Goal: Information Seeking & Learning: Learn about a topic

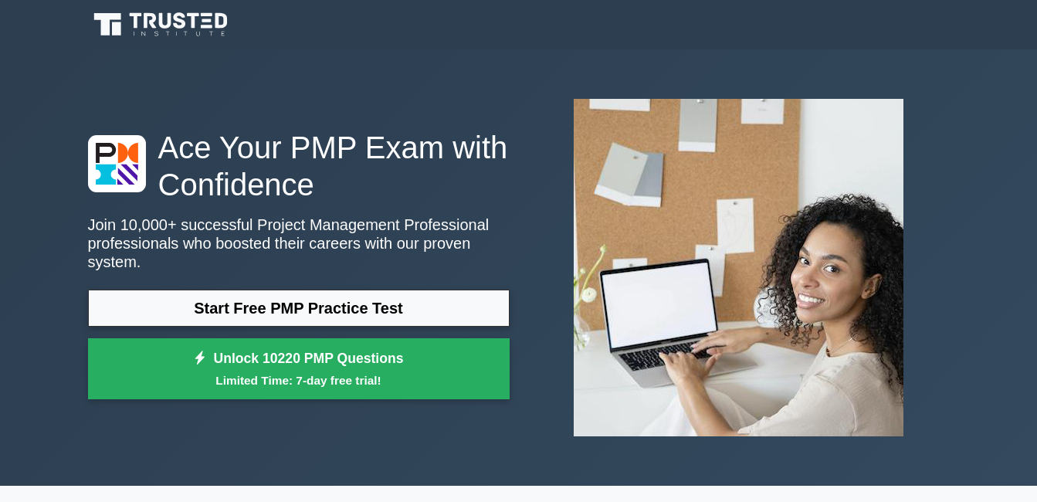
click at [401, 296] on link "Start Free PMP Practice Test" at bounding box center [298, 307] width 421 height 37
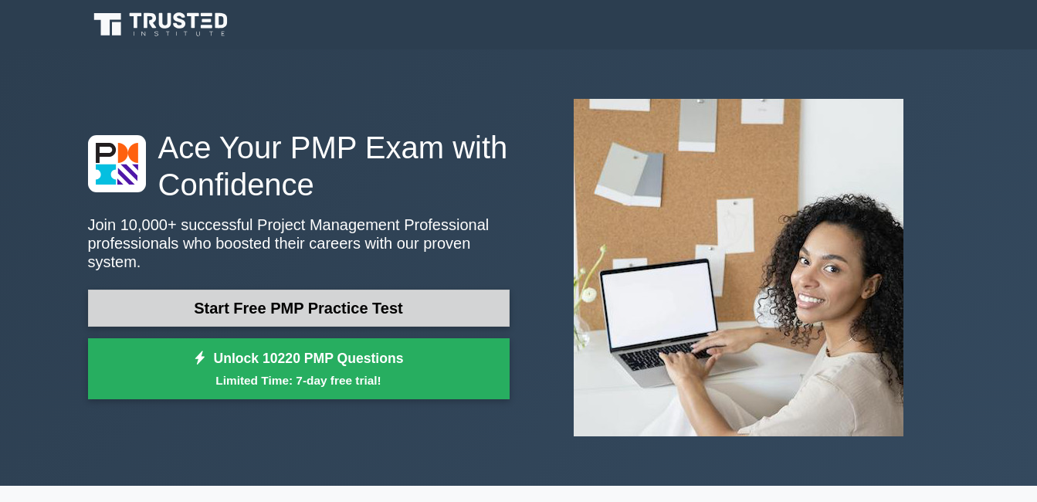
click at [370, 299] on link "Start Free PMP Practice Test" at bounding box center [298, 307] width 421 height 37
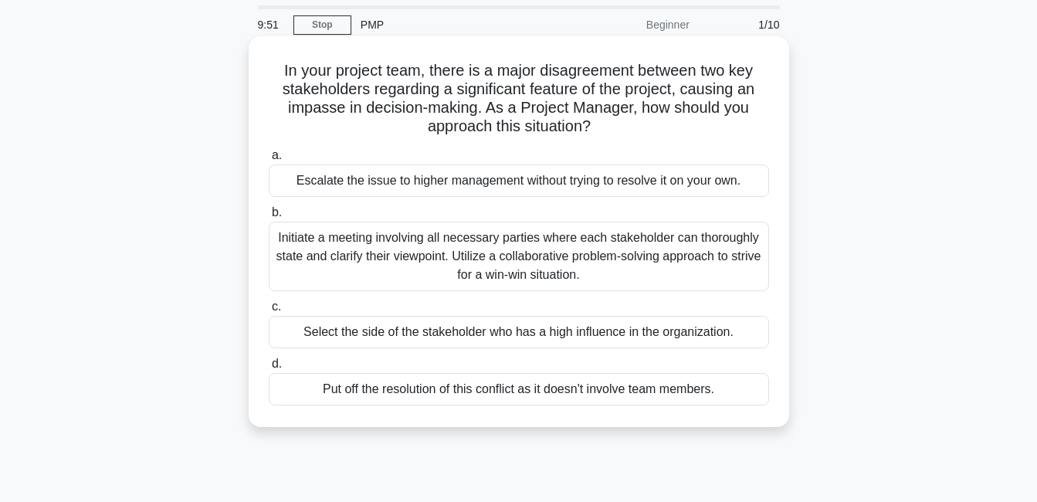
scroll to position [77, 0]
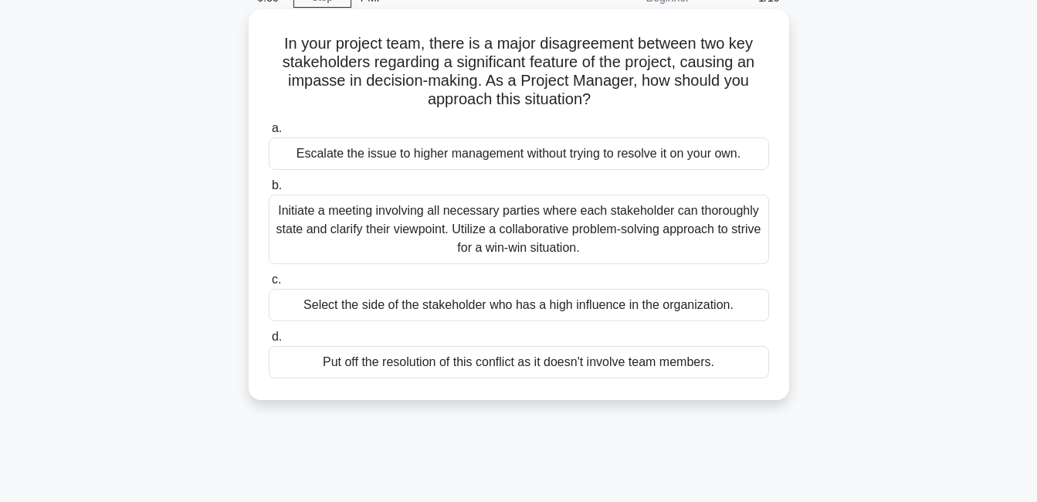
click at [472, 151] on div "Escalate the issue to higher management without trying to resolve it on your ow…" at bounding box center [519, 153] width 500 height 32
click at [269, 134] on input "a. Escalate the issue to higher management without trying to resolve it on your…" at bounding box center [269, 129] width 0 height 10
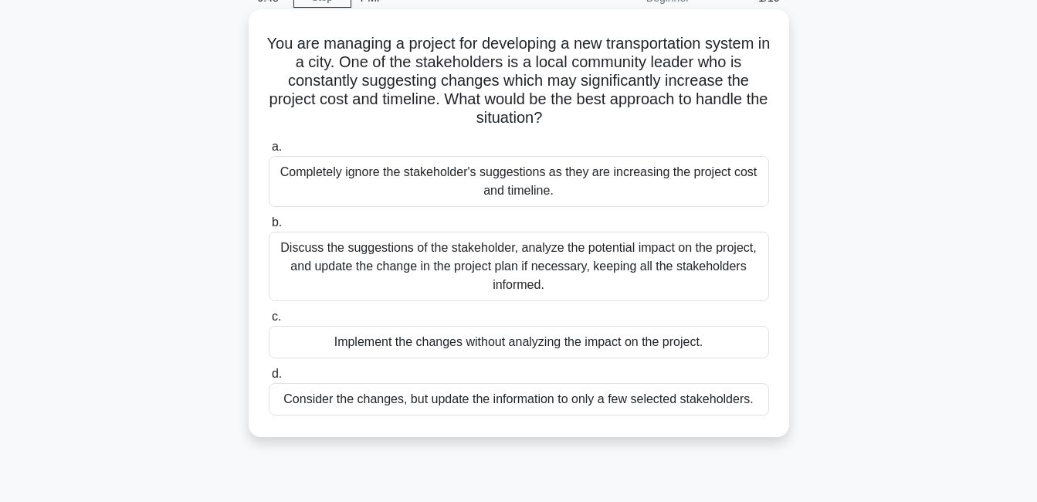
click at [475, 203] on div "Completely ignore the stakeholder's suggestions as they are increasing the proj…" at bounding box center [519, 181] width 500 height 51
click at [269, 152] on input "a. Completely ignore the stakeholder's suggestions as they are increasing the p…" at bounding box center [269, 147] width 0 height 10
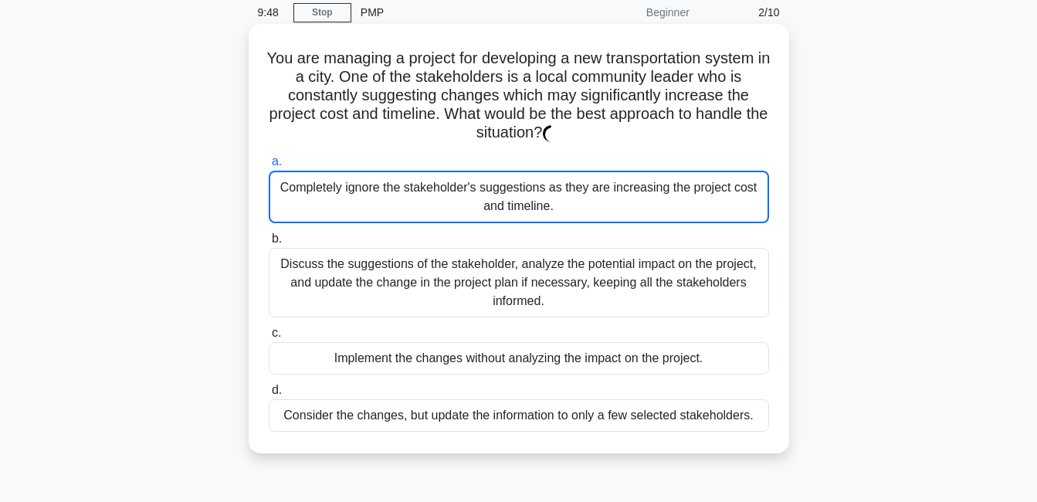
scroll to position [0, 0]
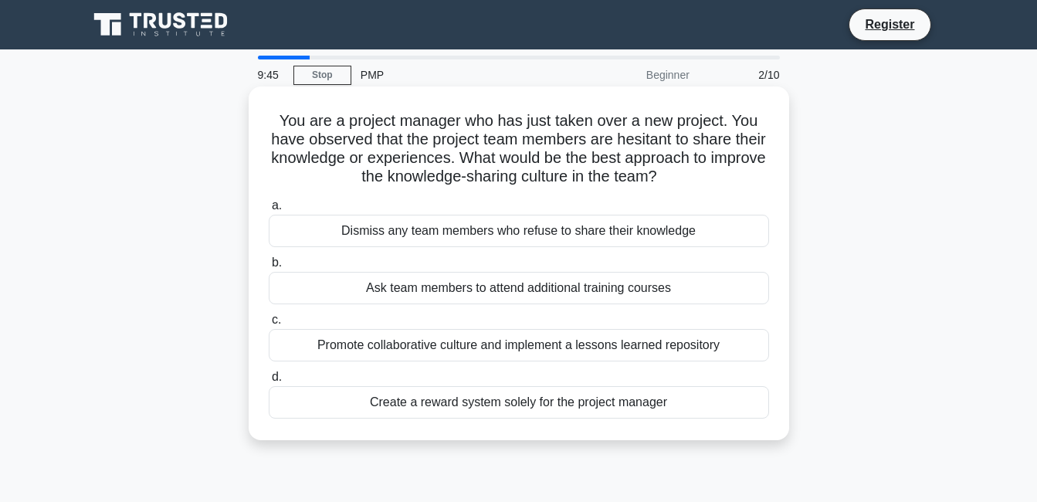
click at [601, 306] on div "a. Dismiss any team members who refuse to share their knowledge b. Ask team mem…" at bounding box center [518, 307] width 519 height 228
click at [601, 292] on div "Ask team members to attend additional training courses" at bounding box center [519, 288] width 500 height 32
click at [269, 268] on input "b. Ask team members to attend additional training courses" at bounding box center [269, 263] width 0 height 10
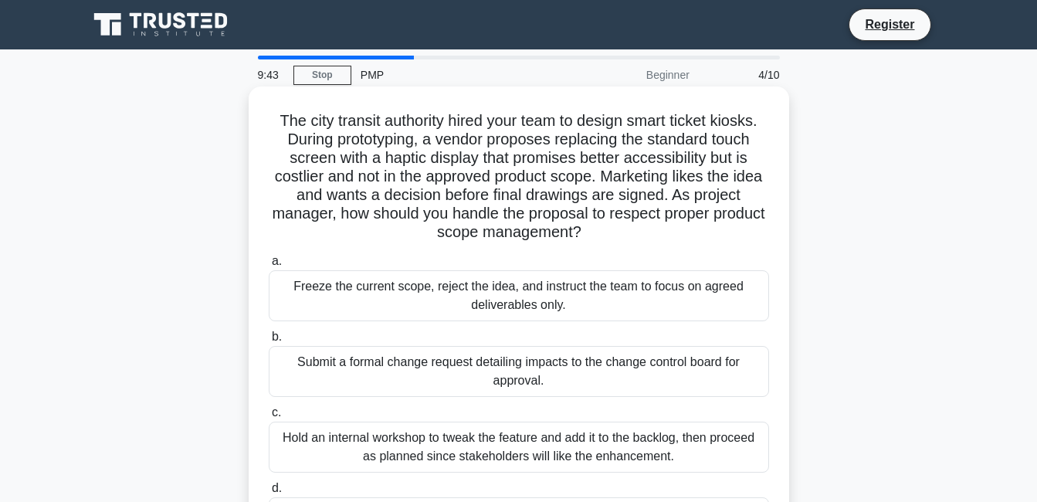
click at [613, 285] on div "Freeze the current scope, reject the idea, and instruct the team to focus on ag…" at bounding box center [519, 295] width 500 height 51
click at [269, 266] on input "a. Freeze the current scope, reject the idea, and instruct the team to focus on…" at bounding box center [269, 261] width 0 height 10
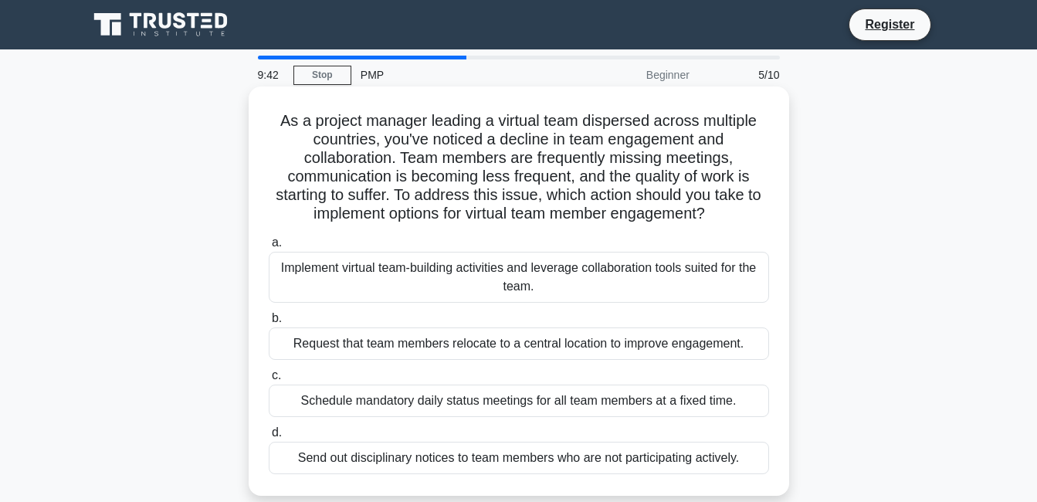
click at [609, 281] on div "Implement virtual team-building activities and leverage collaboration tools sui…" at bounding box center [519, 277] width 500 height 51
click at [269, 248] on input "a. Implement virtual team-building activities and leverage collaboration tools …" at bounding box center [269, 243] width 0 height 10
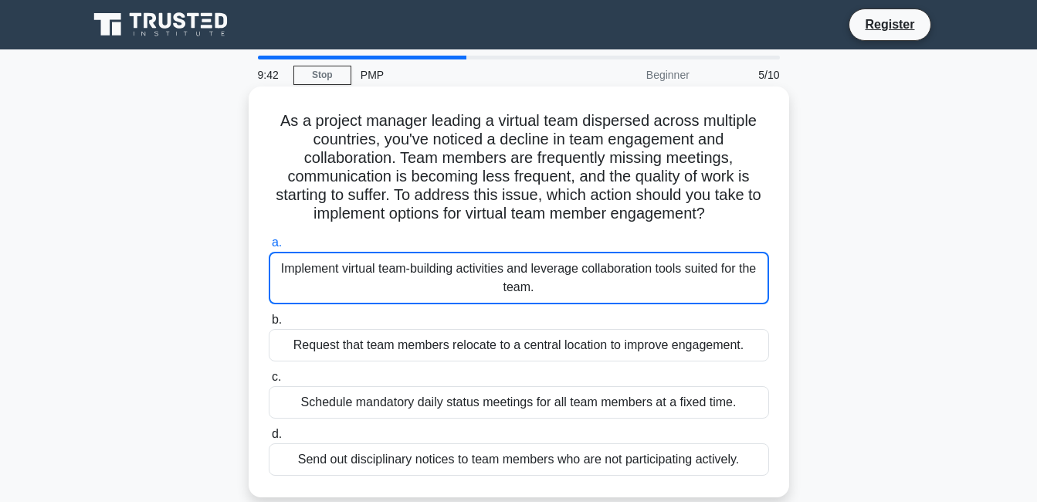
click at [609, 281] on div "Implement virtual team-building activities and leverage collaboration tools sui…" at bounding box center [519, 278] width 500 height 52
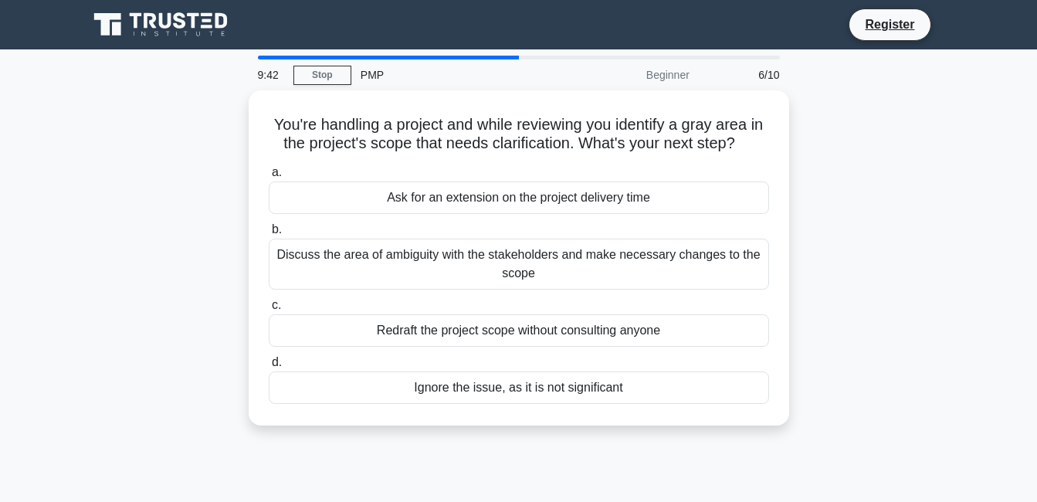
click at [609, 281] on div "Discuss the area of ambiguity with the stakeholders and make necessary changes …" at bounding box center [519, 264] width 500 height 51
click at [269, 235] on input "b. Discuss the area of ambiguity with the stakeholders and make necessary chang…" at bounding box center [269, 230] width 0 height 10
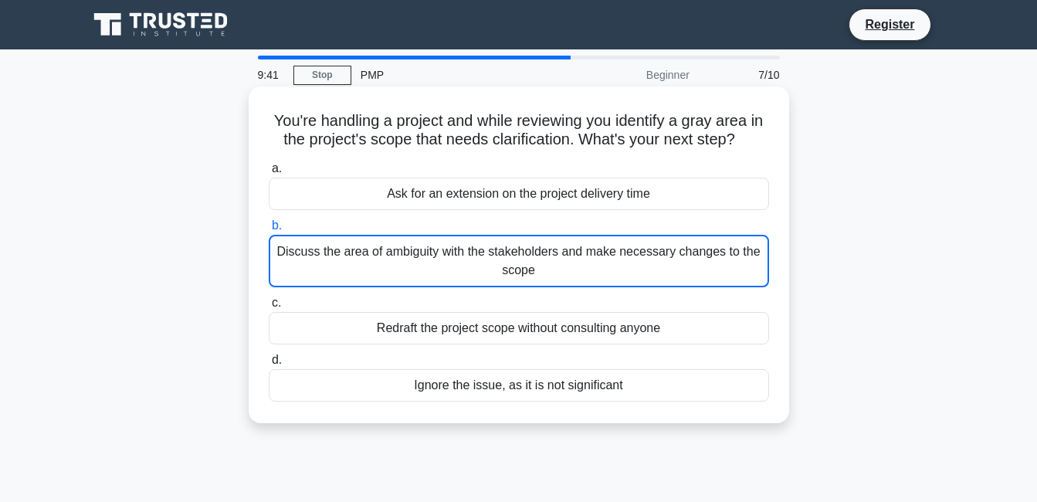
click at [609, 281] on div "Discuss the area of ambiguity with the stakeholders and make necessary changes …" at bounding box center [519, 261] width 500 height 52
click at [269, 231] on input "b. Discuss the area of ambiguity with the stakeholders and make necessary chang…" at bounding box center [269, 226] width 0 height 10
click at [609, 276] on div "Discuss the area of ambiguity with the stakeholders and make necessary changes …" at bounding box center [519, 261] width 500 height 52
click at [269, 231] on input "b. Discuss the area of ambiguity with the stakeholders and make necessary chang…" at bounding box center [269, 226] width 0 height 10
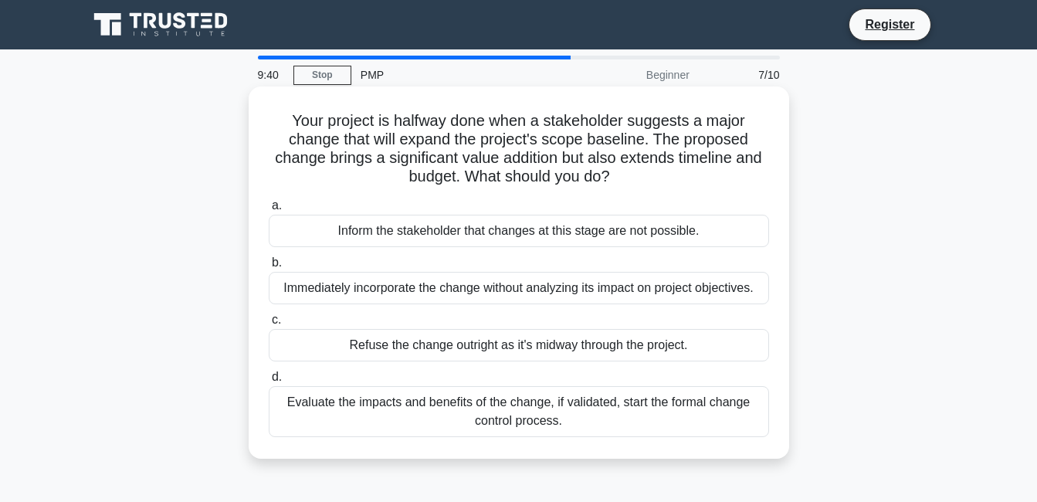
click at [617, 231] on div "Inform the stakeholder that changes at this stage are not possible." at bounding box center [519, 231] width 500 height 32
click at [269, 211] on input "a. Inform the stakeholder that changes at this stage are not possible." at bounding box center [269, 206] width 0 height 10
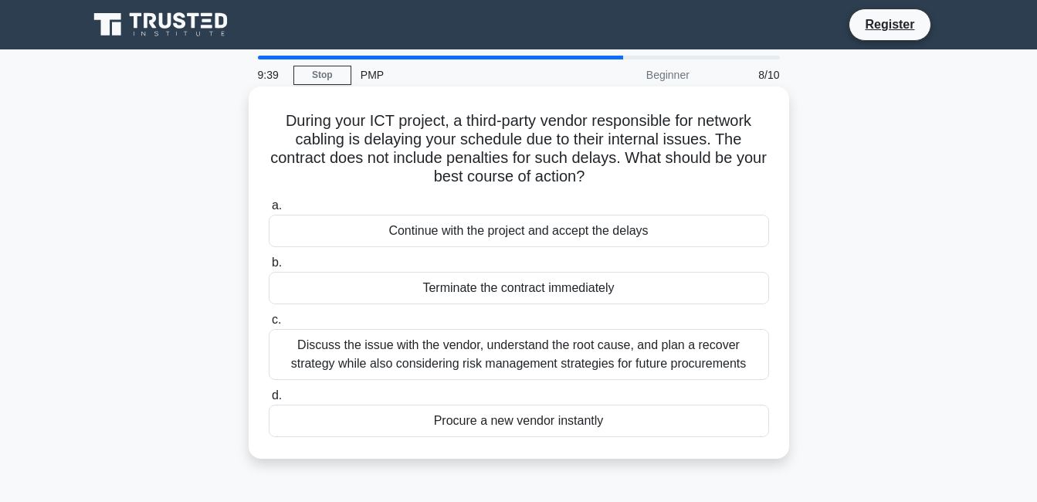
click at [596, 297] on div "Terminate the contract immediately" at bounding box center [519, 288] width 500 height 32
click at [269, 268] on input "b. Terminate the contract immediately" at bounding box center [269, 263] width 0 height 10
